Goal: Transaction & Acquisition: Download file/media

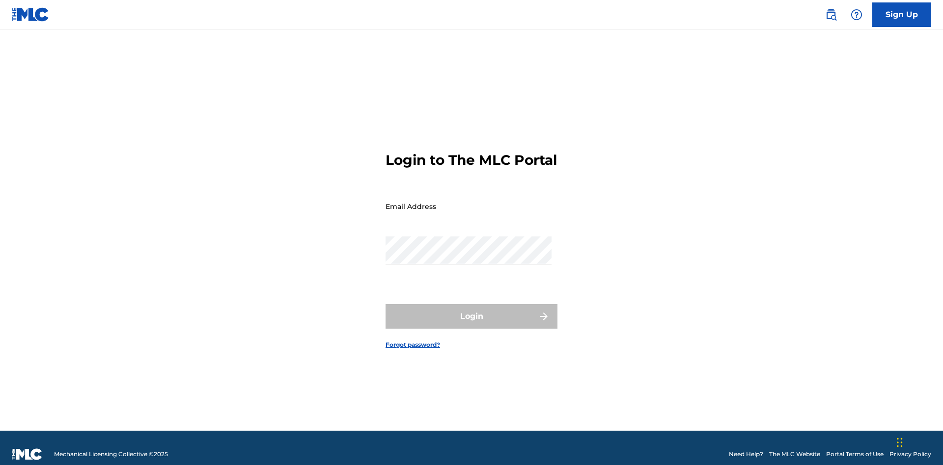
scroll to position [13, 0]
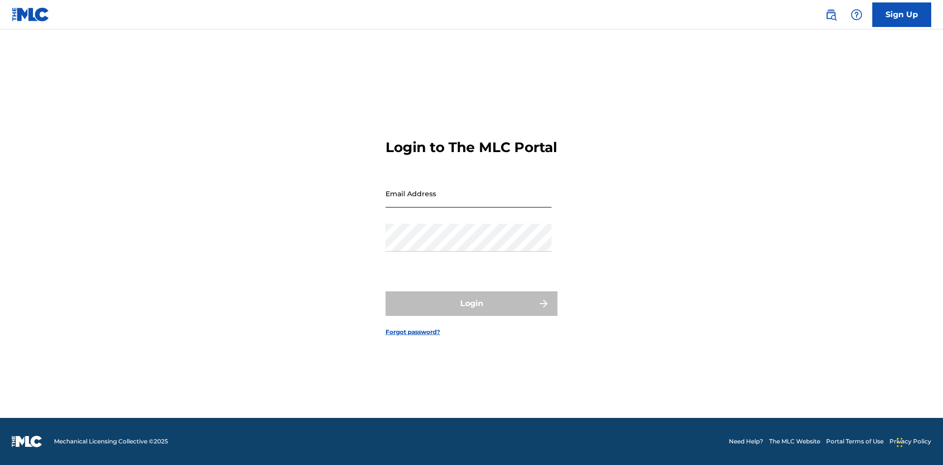
click at [468, 202] on input "Email Address" at bounding box center [468, 194] width 166 height 28
type input "9f686631-9005-4096-ac1b-5789141f5025@mailslurp.com"
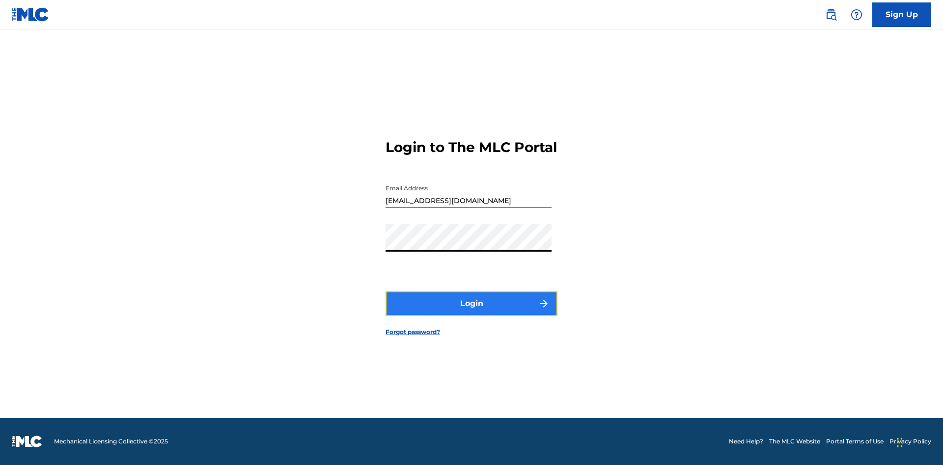
click at [471, 312] on button "Login" at bounding box center [471, 304] width 172 height 25
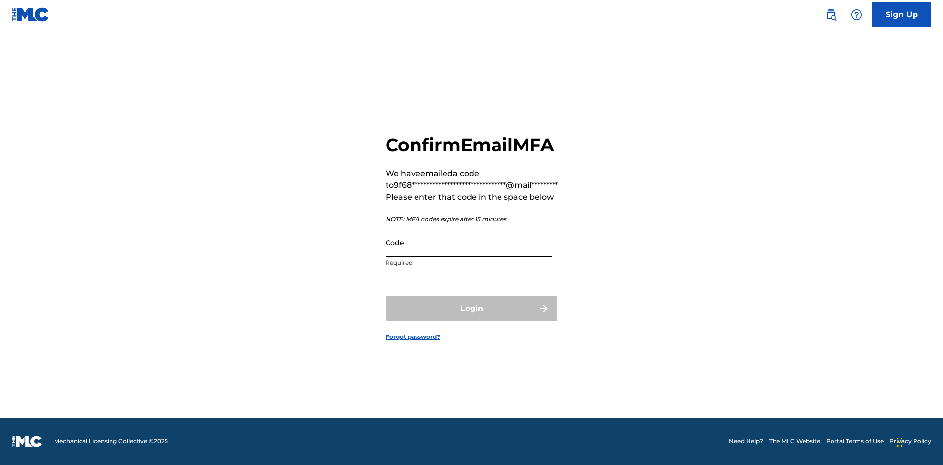
click at [468, 243] on input "Code" at bounding box center [468, 243] width 166 height 28
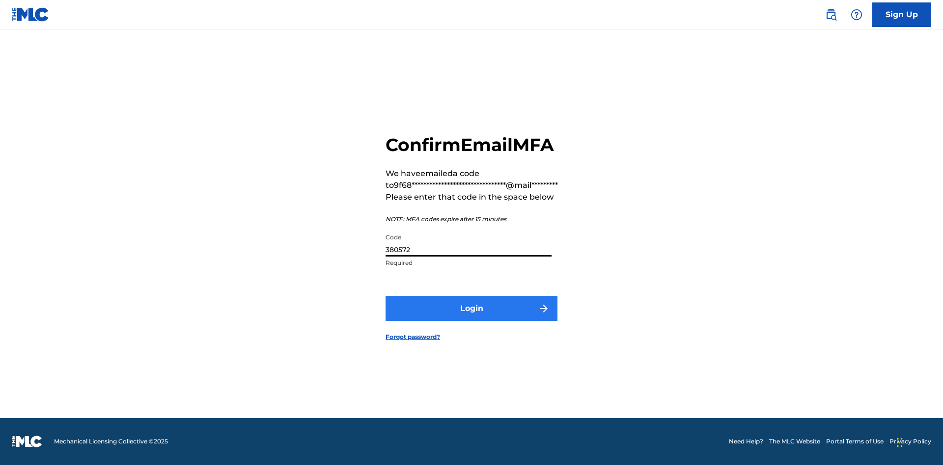
type input "380572"
click at [471, 308] on button "Login" at bounding box center [471, 309] width 172 height 25
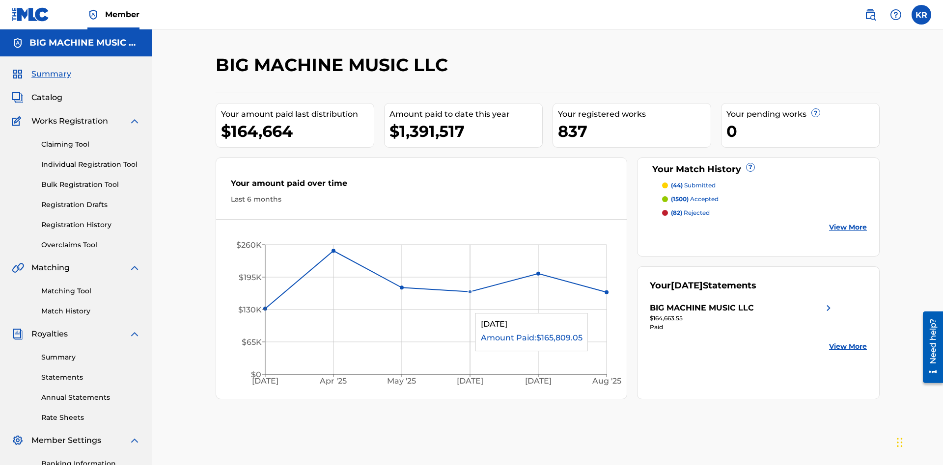
scroll to position [143, 0]
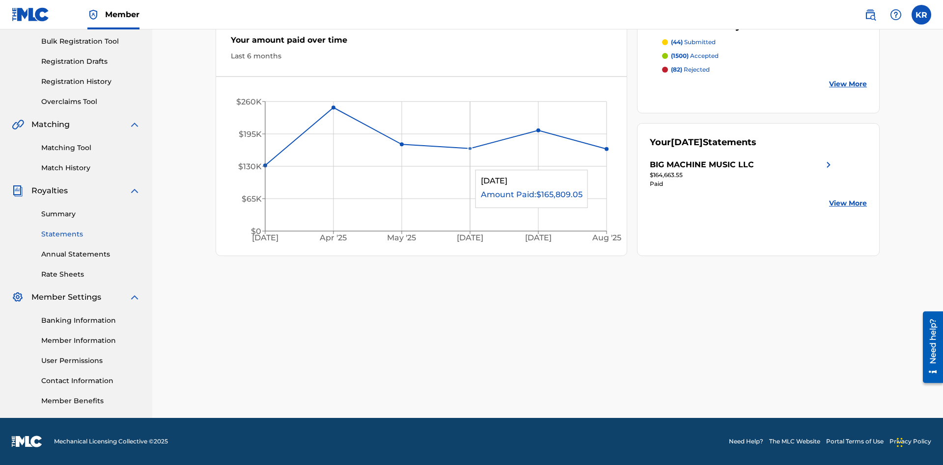
click at [91, 234] on link "Statements" at bounding box center [90, 234] width 99 height 10
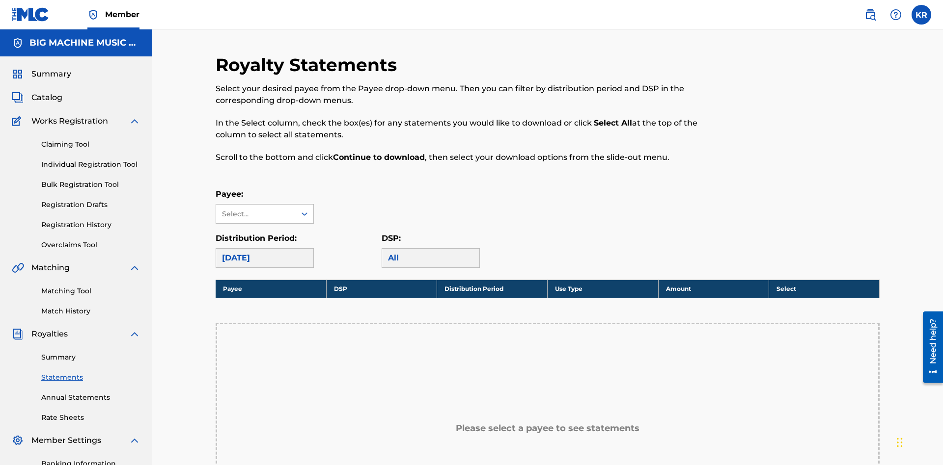
scroll to position [146, 0]
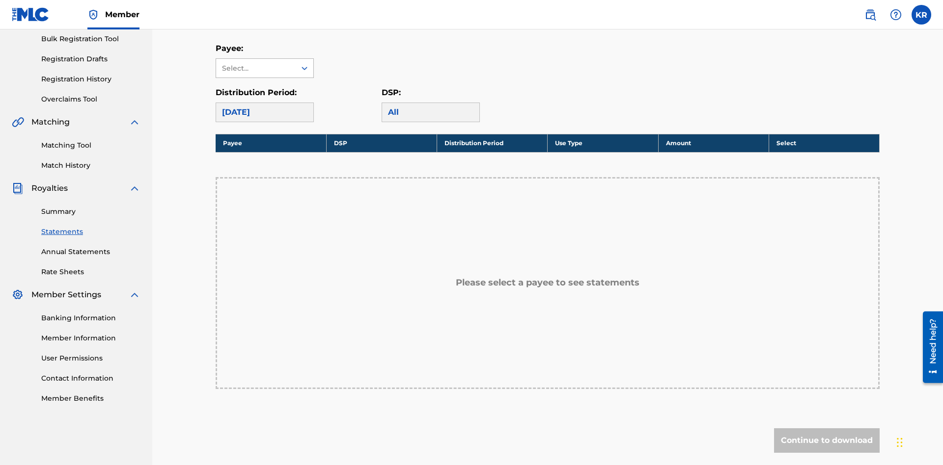
click at [256, 68] on div "Select..." at bounding box center [255, 68] width 67 height 10
click at [265, 96] on div "BIG MACHINE MUSIC LLC" at bounding box center [264, 96] width 97 height 36
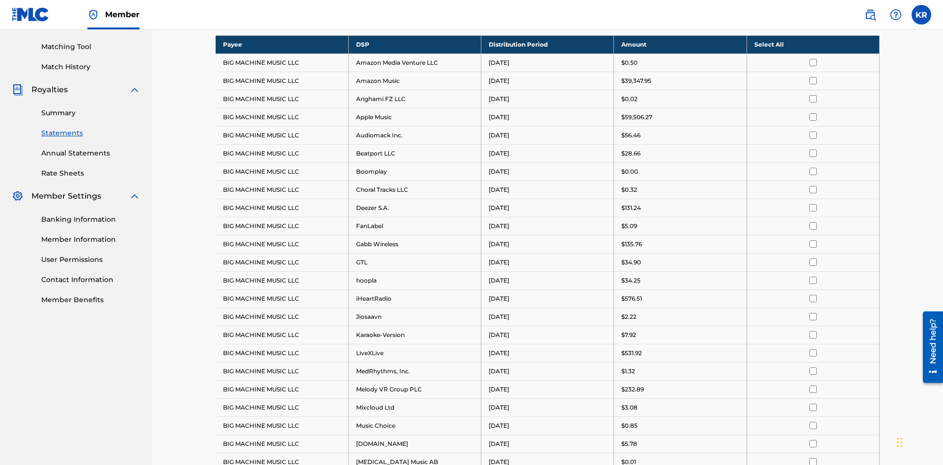
scroll to position [190, 0]
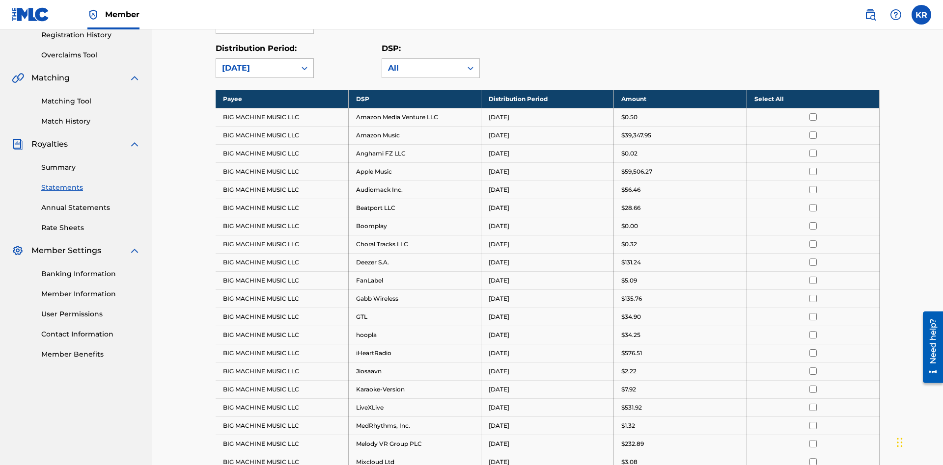
click at [256, 68] on div "August 2025" at bounding box center [256, 68] width 68 height 12
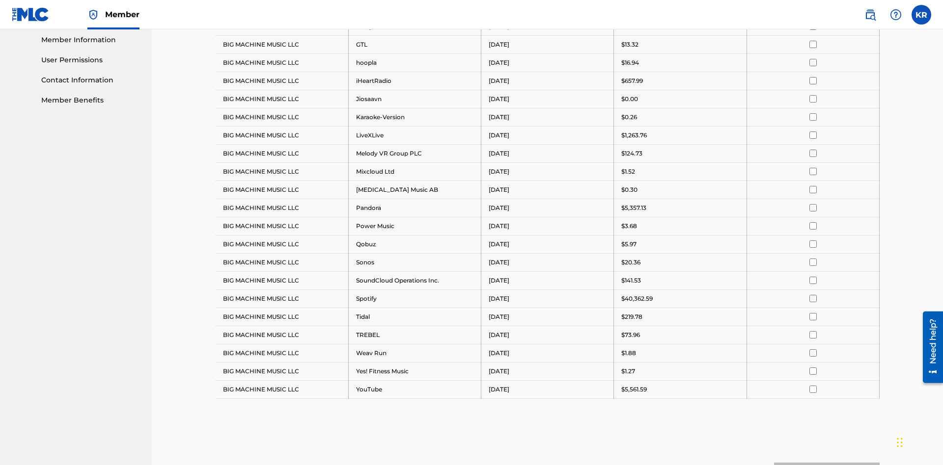
click at [812, 62] on input "checkbox" at bounding box center [812, 62] width 7 height 7
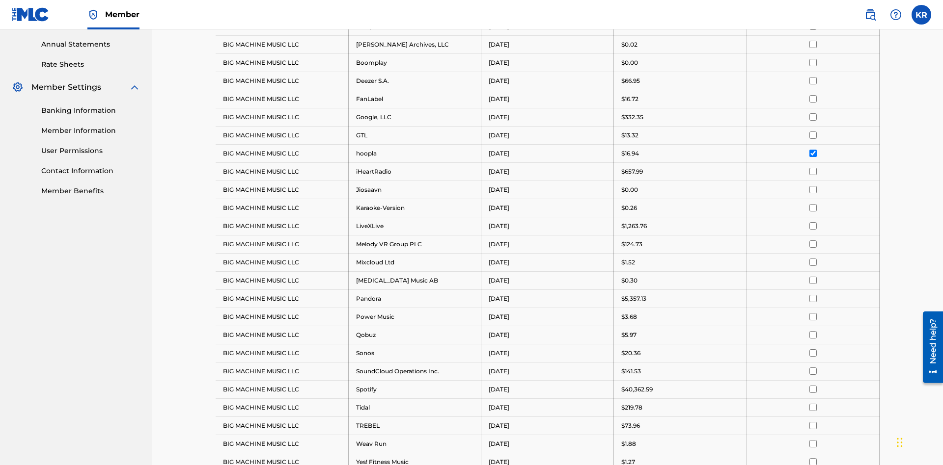
click at [812, 62] on input "checkbox" at bounding box center [812, 62] width 7 height 7
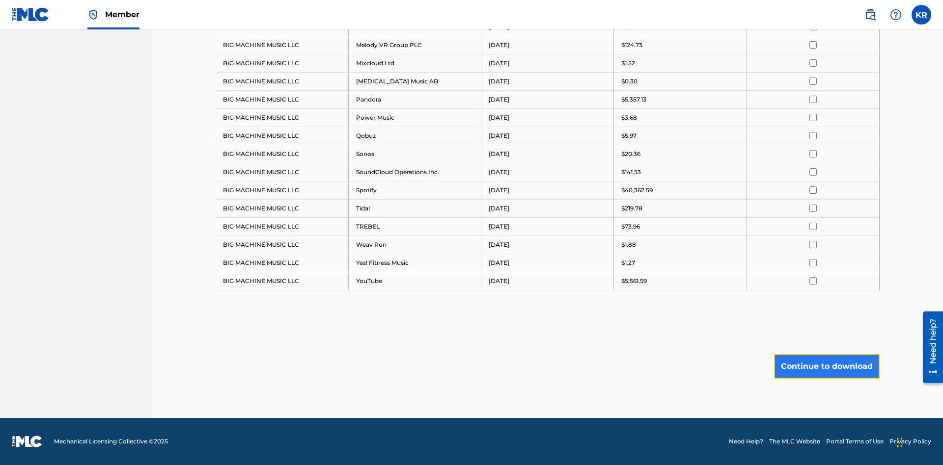
click at [826, 366] on button "Continue to download" at bounding box center [827, 366] width 106 height 25
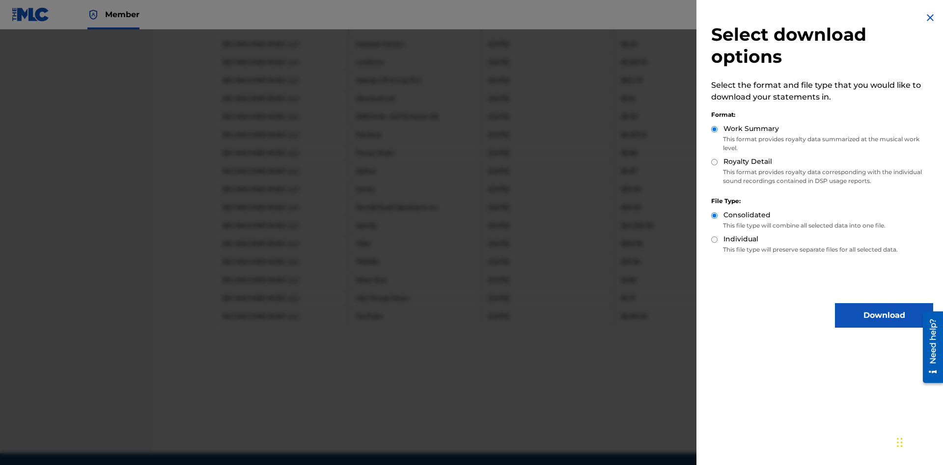
scroll to position [553, 0]
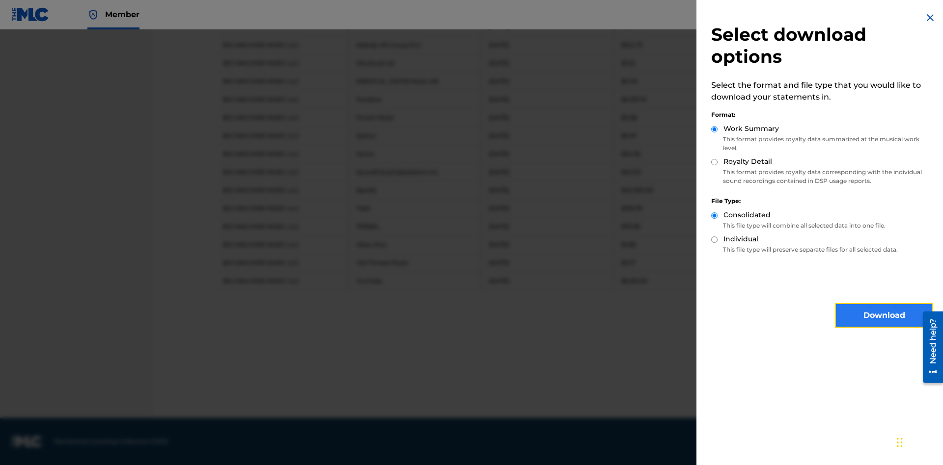
click at [884, 316] on button "Download" at bounding box center [884, 315] width 98 height 25
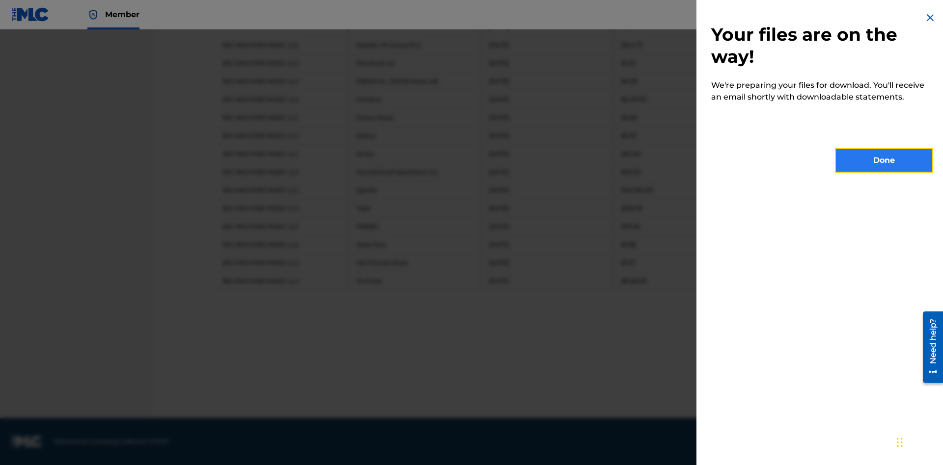
click at [884, 161] on button "Done" at bounding box center [884, 160] width 98 height 25
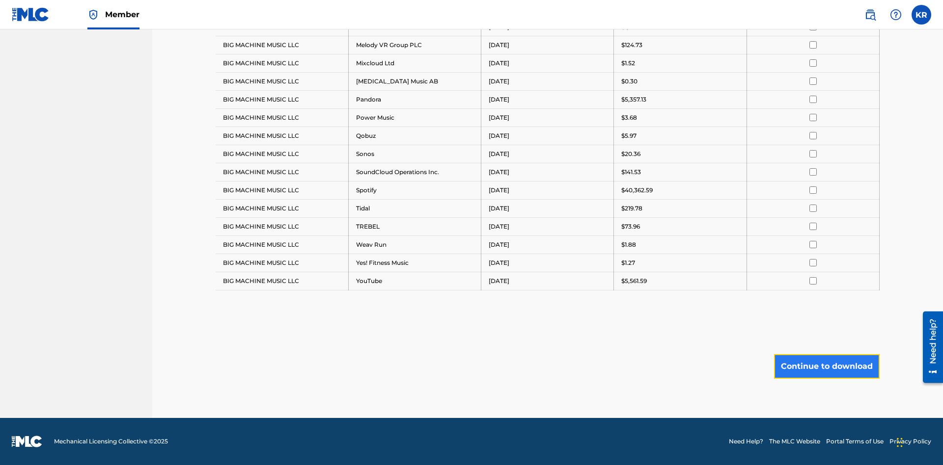
click at [826, 366] on button "Continue to download" at bounding box center [827, 366] width 106 height 25
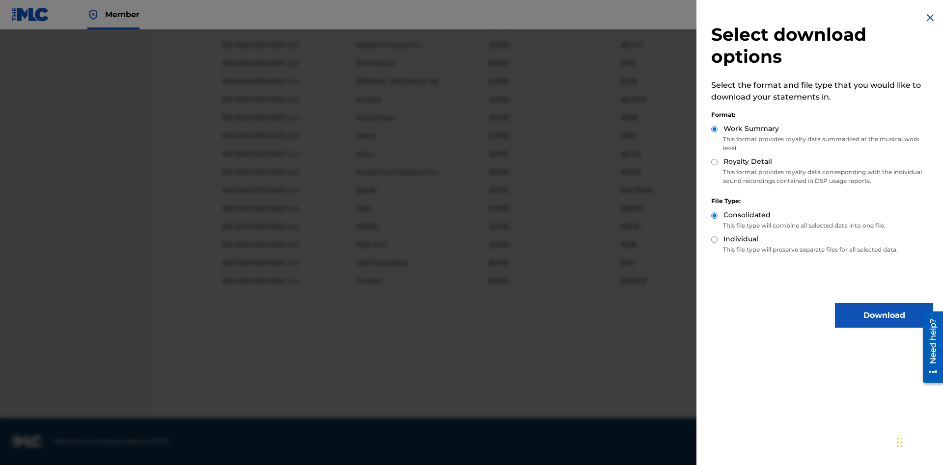
click at [714, 162] on input "Royalty Detail" at bounding box center [714, 162] width 6 height 6
radio input "true"
click at [884, 316] on button "Download" at bounding box center [884, 315] width 98 height 25
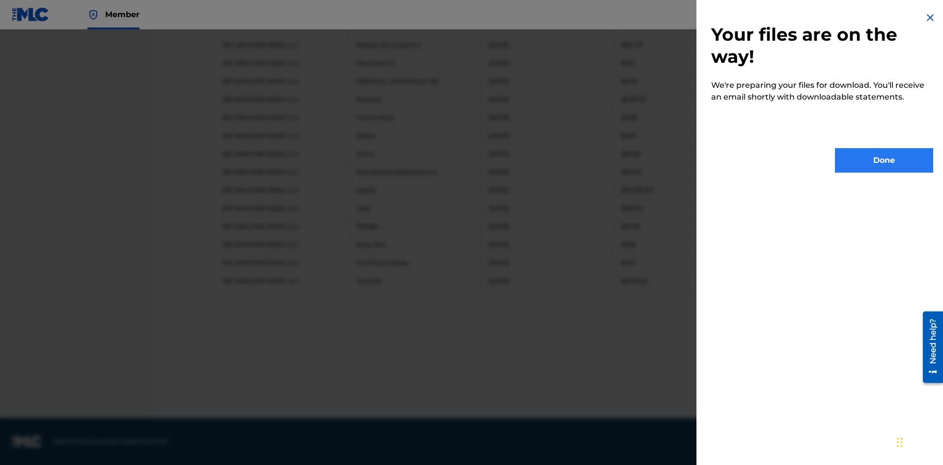
click at [884, 161] on button "Done" at bounding box center [884, 160] width 98 height 25
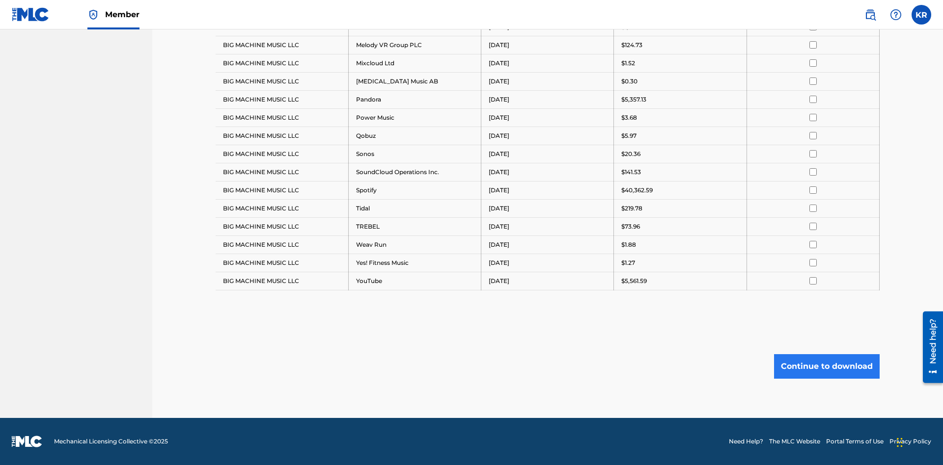
click at [826, 366] on button "Continue to download" at bounding box center [827, 366] width 106 height 25
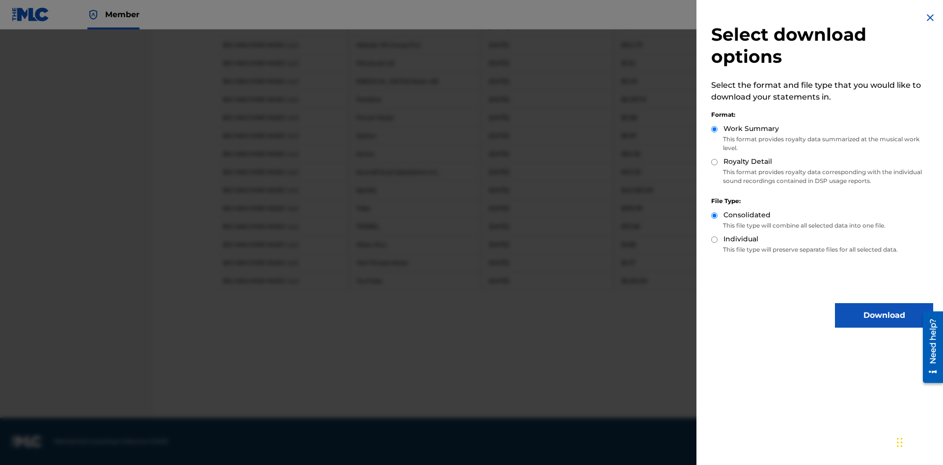
click at [714, 240] on input "Individual" at bounding box center [714, 240] width 6 height 6
radio input "true"
click at [884, 316] on button "Download" at bounding box center [884, 315] width 98 height 25
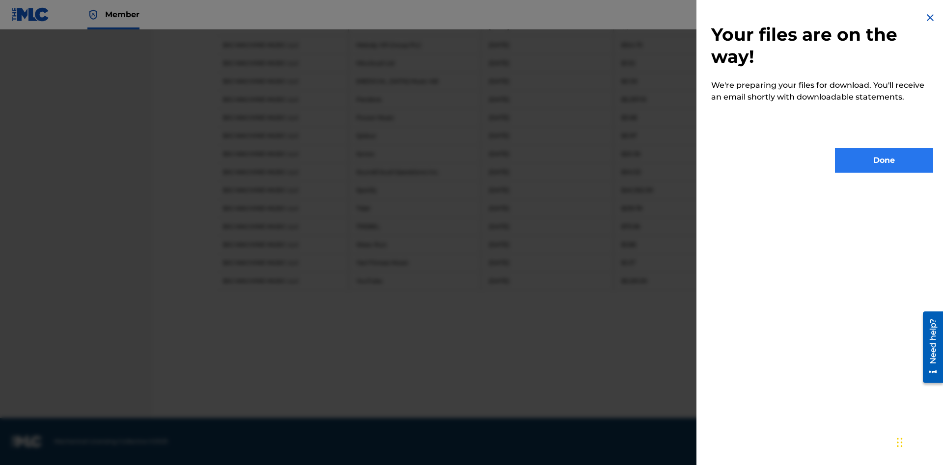
click at [884, 161] on button "Done" at bounding box center [884, 160] width 98 height 25
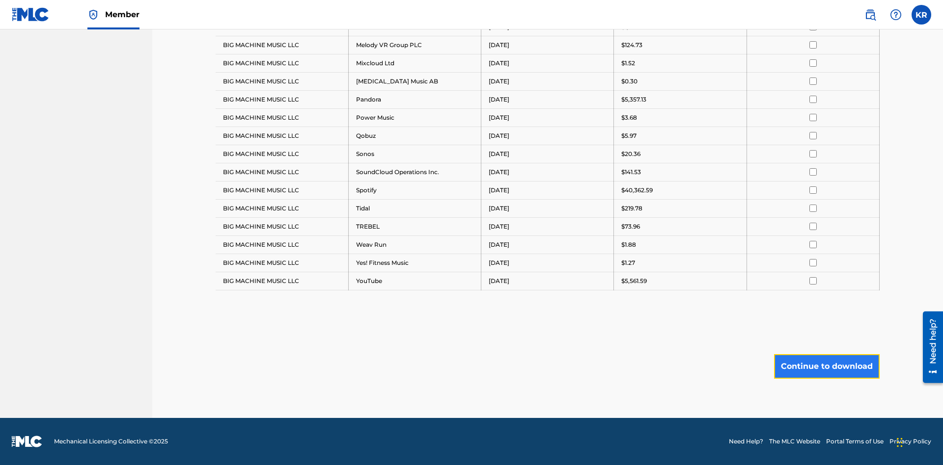
click at [826, 366] on button "Continue to download" at bounding box center [827, 366] width 106 height 25
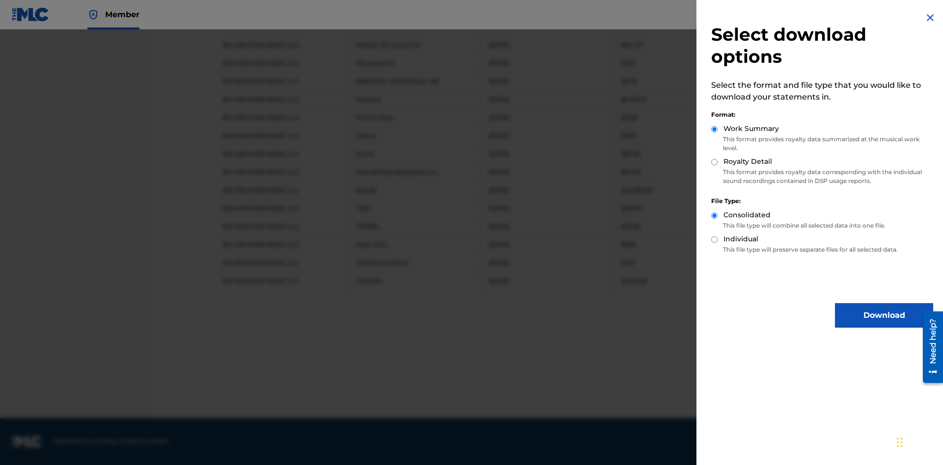
click at [714, 162] on input "Royalty Detail" at bounding box center [714, 162] width 6 height 6
radio input "true"
click at [714, 240] on input "Individual" at bounding box center [714, 240] width 6 height 6
radio input "true"
click at [884, 316] on button "Download" at bounding box center [884, 315] width 98 height 25
